Goal: Understand process/instructions: Learn about a topic

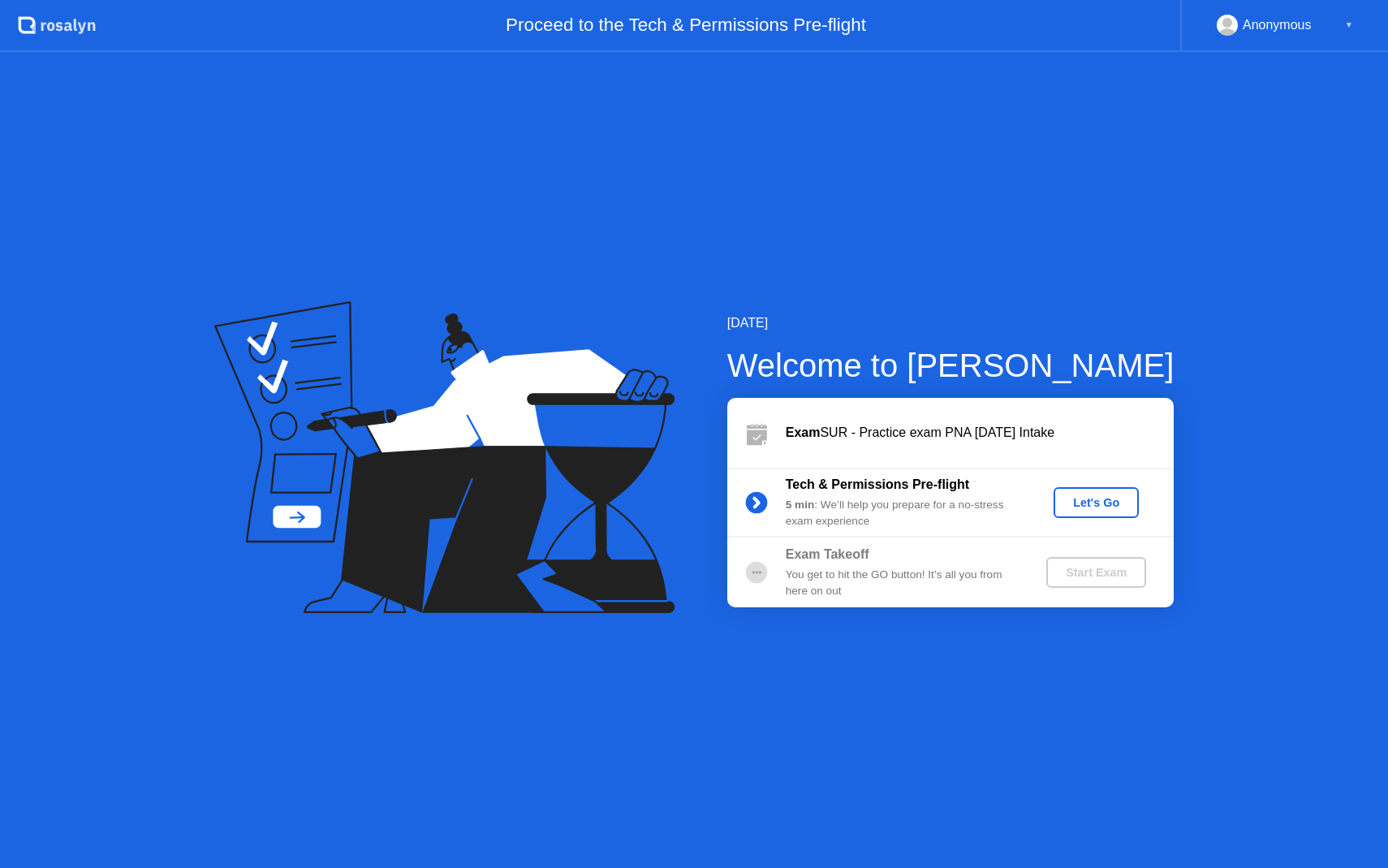
click at [1072, 496] on div "Let's Go" at bounding box center [1096, 502] width 72 height 13
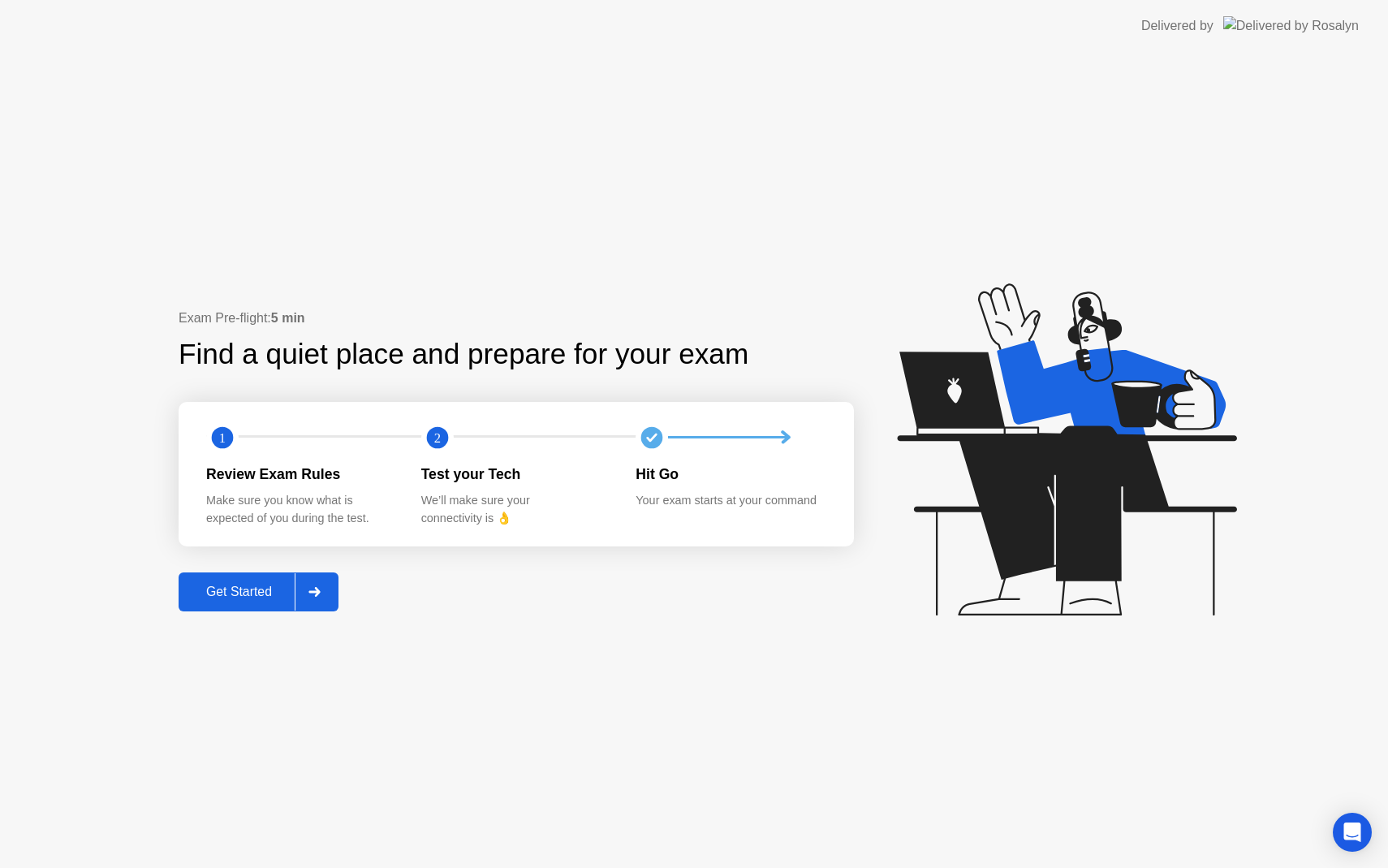
click at [315, 587] on icon at bounding box center [315, 592] width 12 height 10
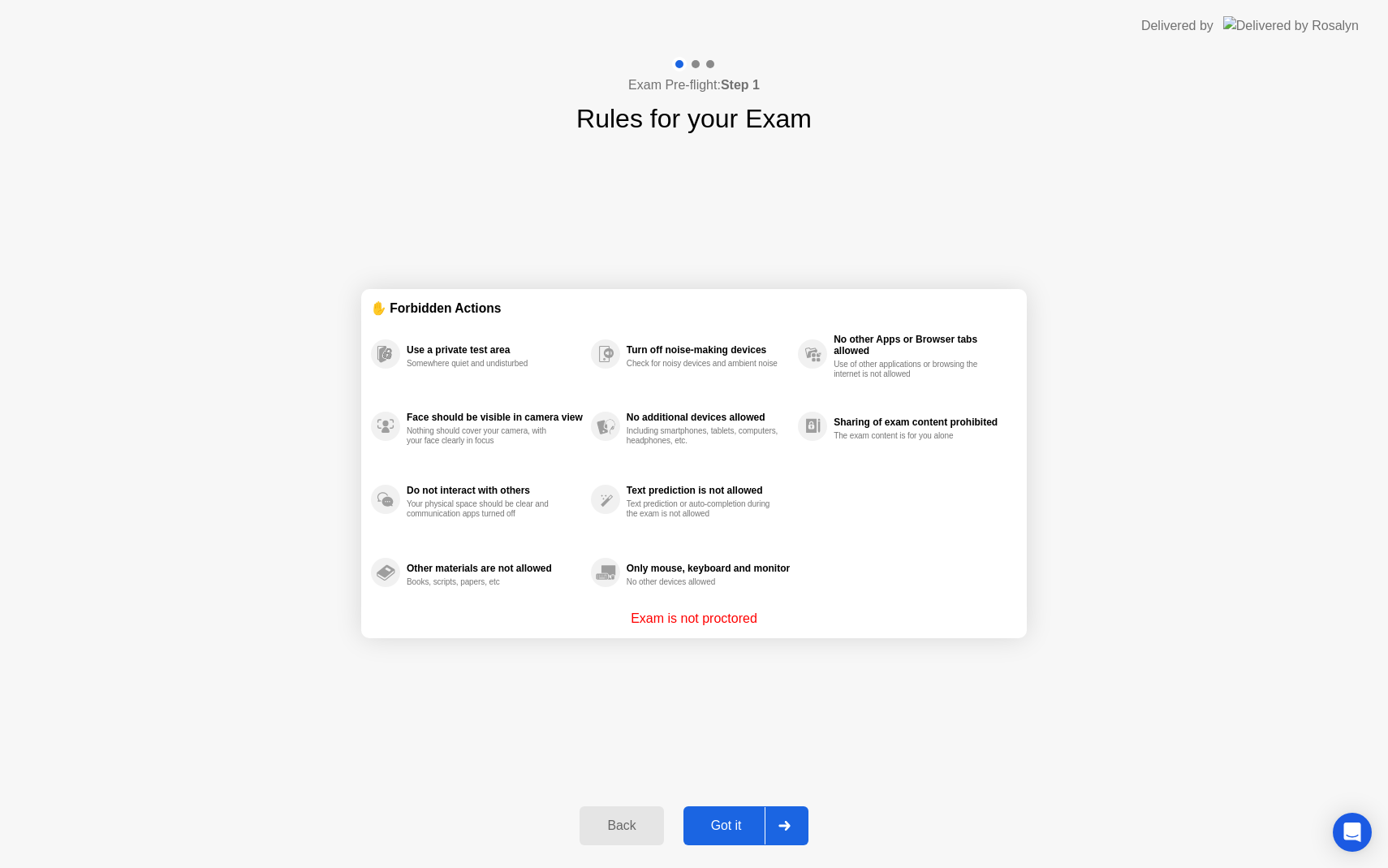
click at [725, 828] on div "Got it" at bounding box center [727, 825] width 77 height 15
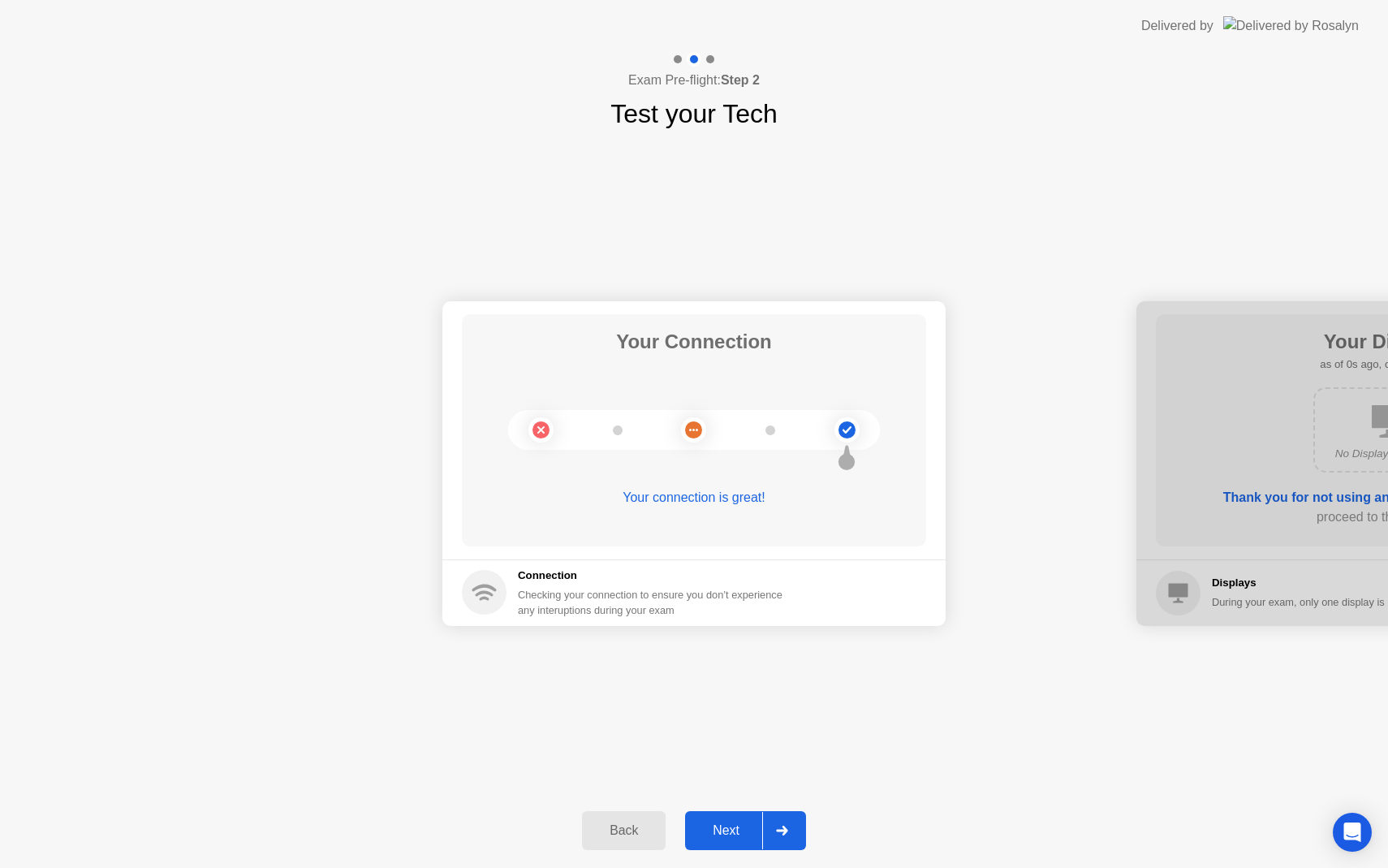
click at [725, 828] on div "Next" at bounding box center [727, 830] width 72 height 15
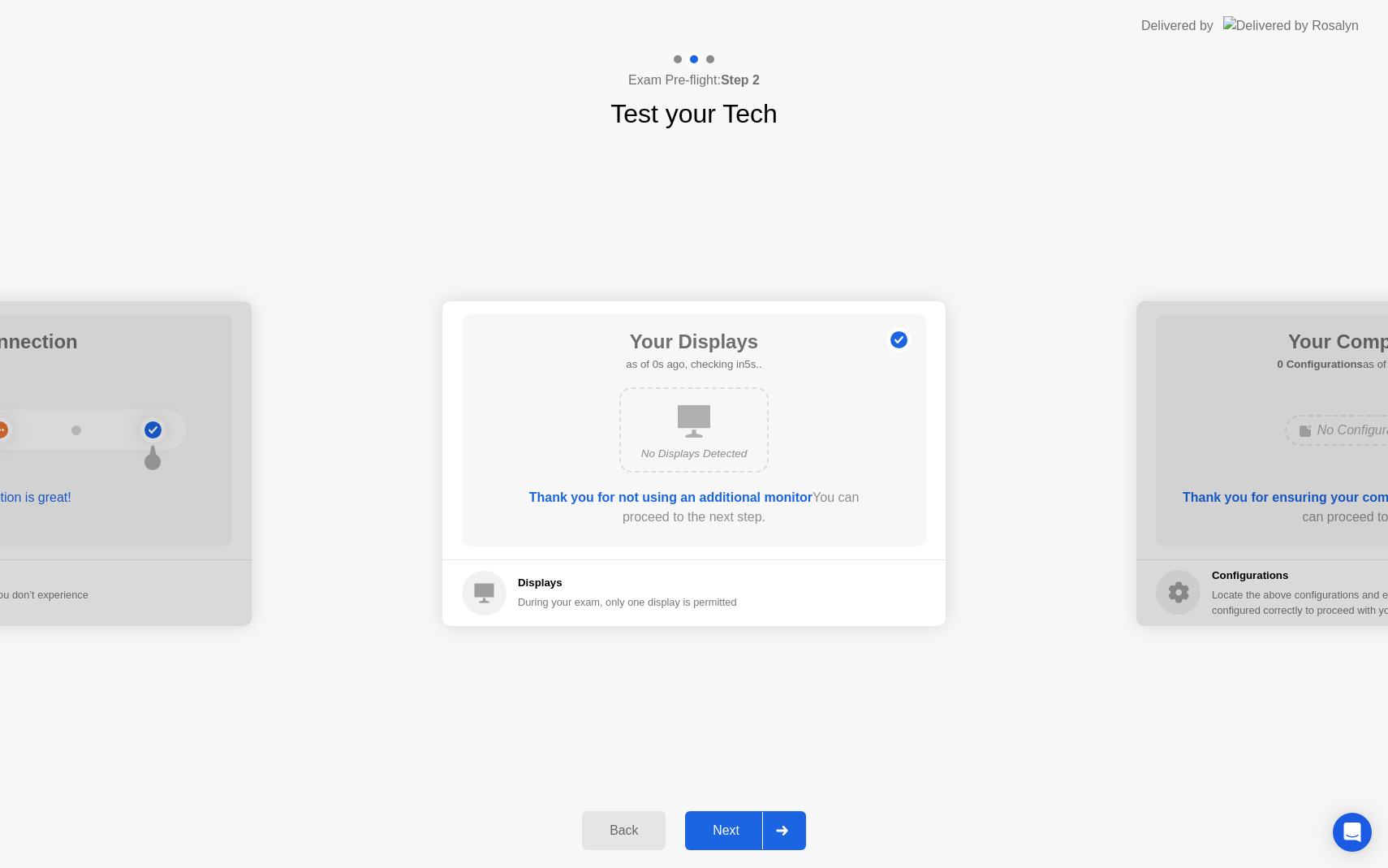
click at [725, 828] on div "Next" at bounding box center [727, 830] width 72 height 15
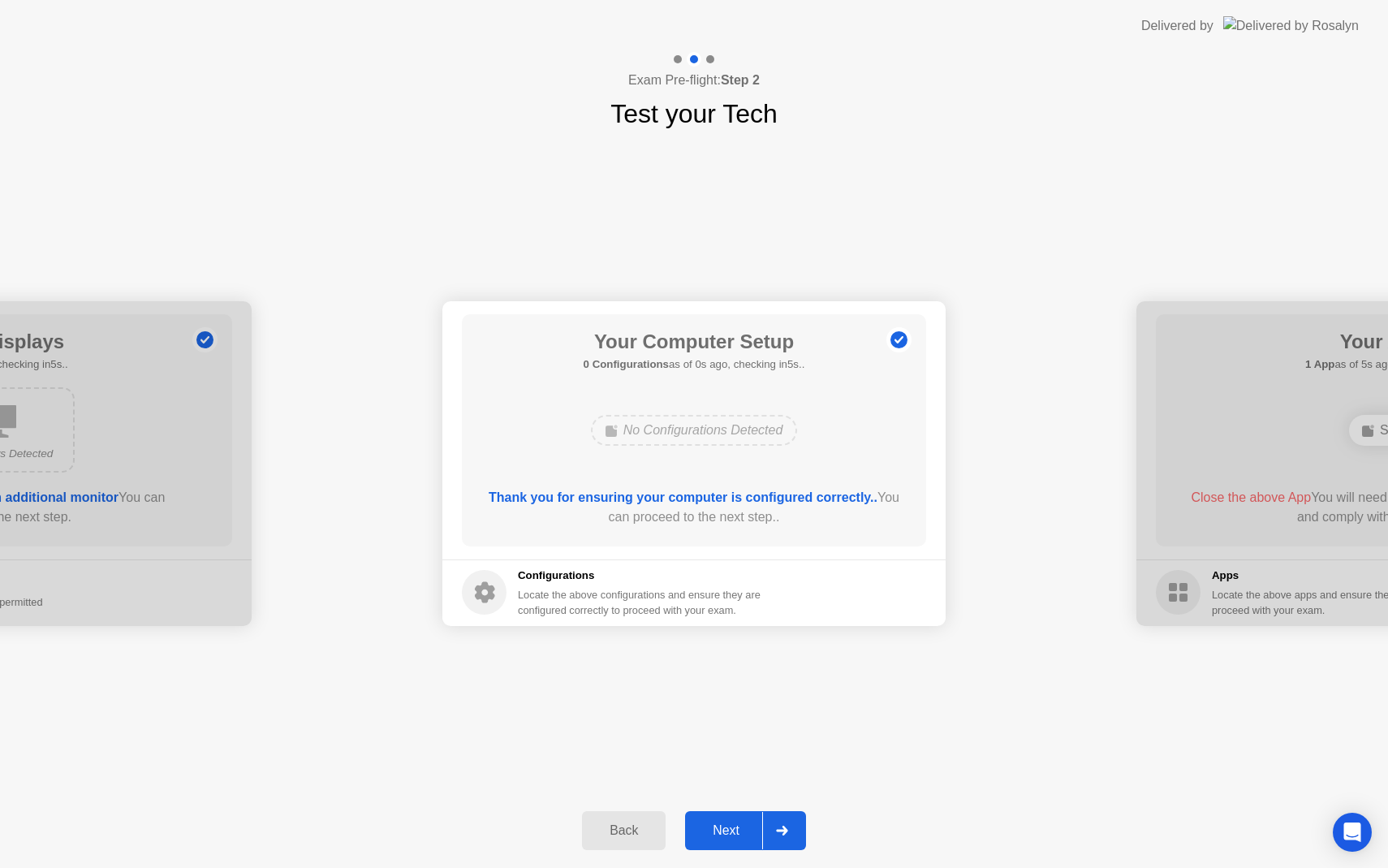
click at [728, 828] on div "Next" at bounding box center [727, 830] width 72 height 15
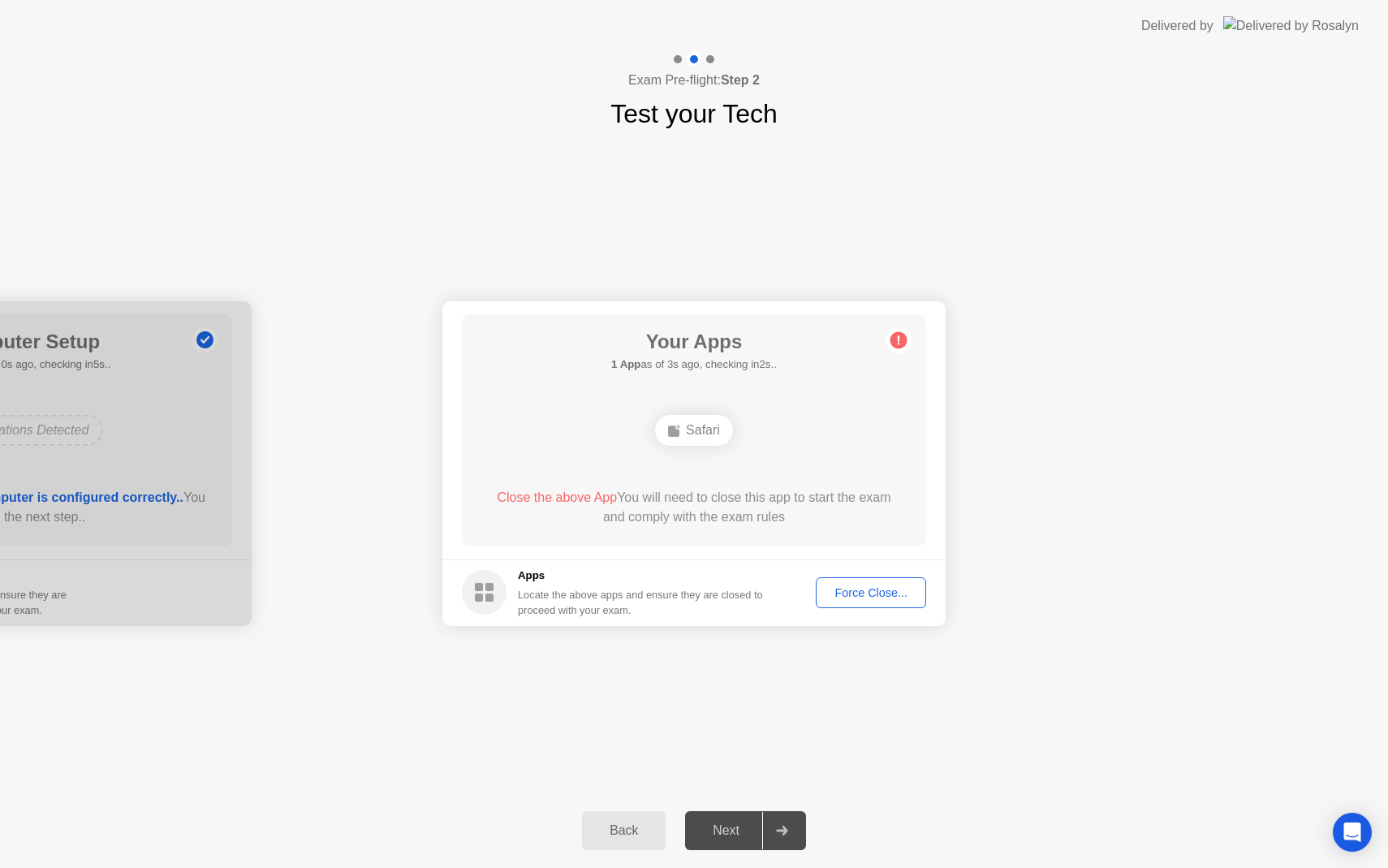
click at [850, 593] on div "Force Close..." at bounding box center [871, 593] width 99 height 13
click at [844, 590] on div "Force Close..." at bounding box center [871, 593] width 99 height 13
click at [710, 437] on div "Safari" at bounding box center [694, 430] width 78 height 30
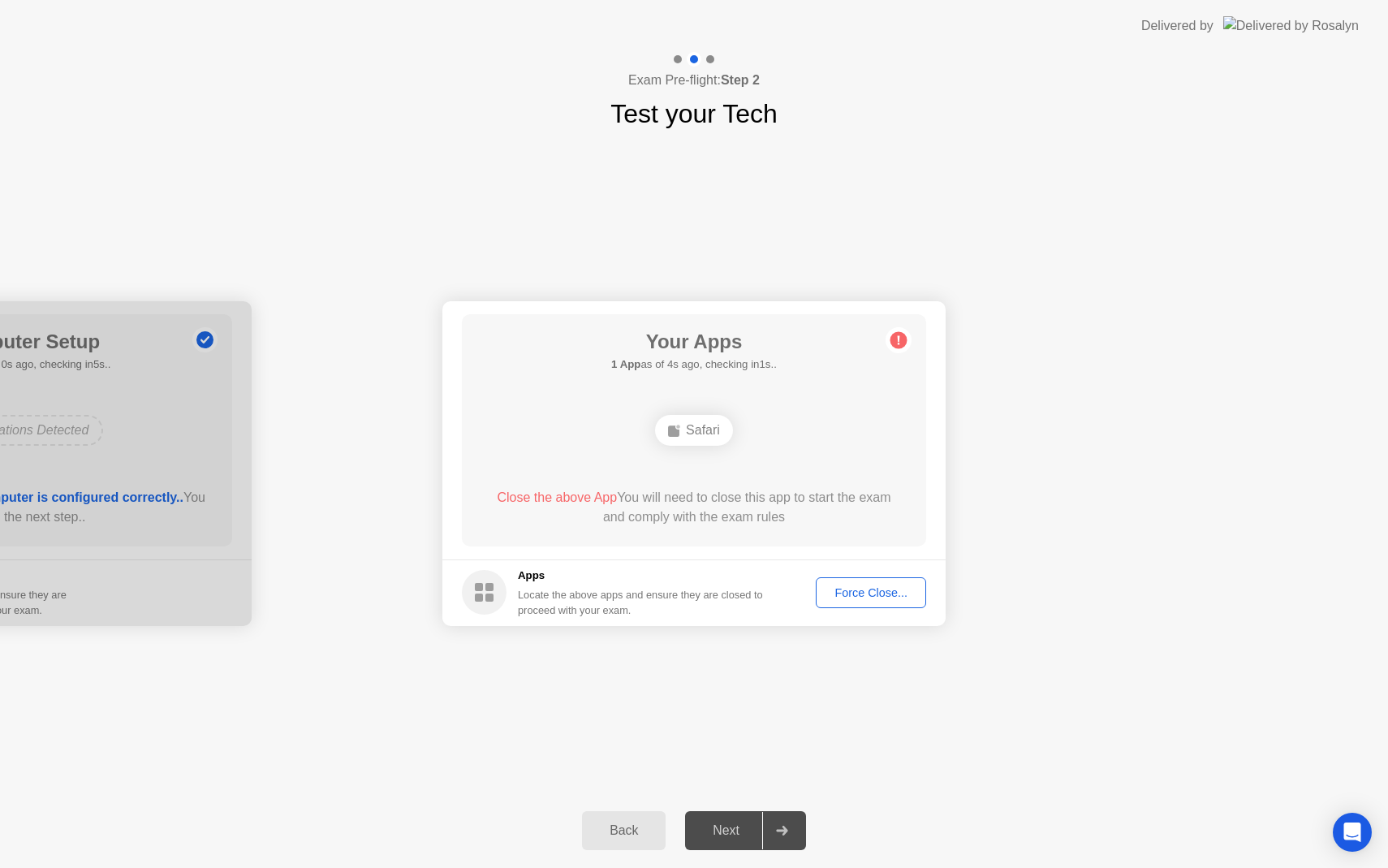
click at [620, 838] on div "Back" at bounding box center [624, 830] width 74 height 15
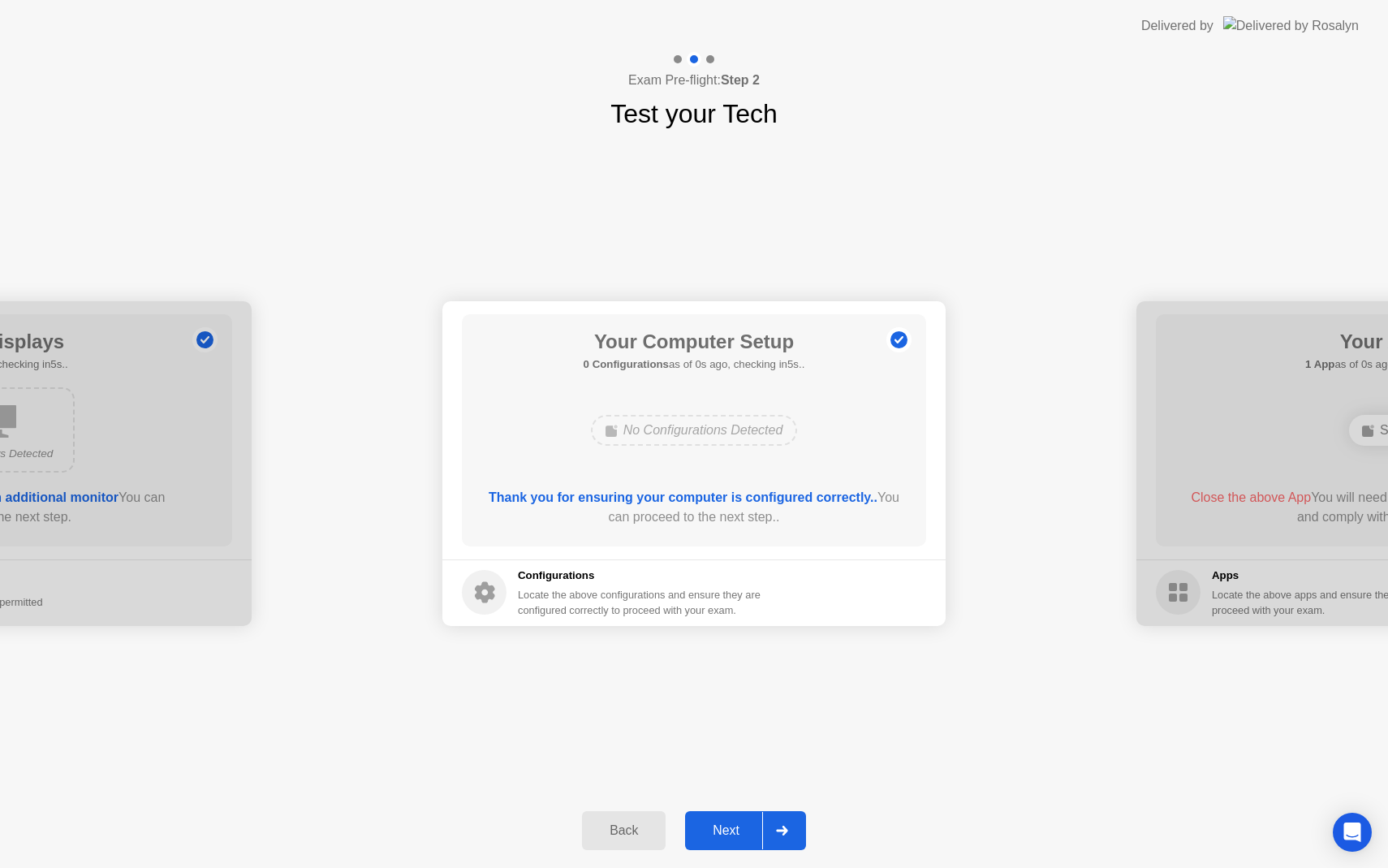
click at [620, 838] on div "Back" at bounding box center [624, 830] width 74 height 15
